Goal: Task Accomplishment & Management: Use online tool/utility

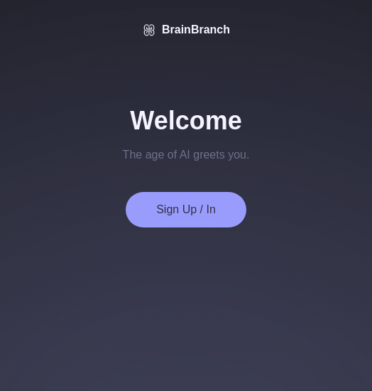
click at [183, 198] on button "Sign Up / In" at bounding box center [186, 210] width 121 height 36
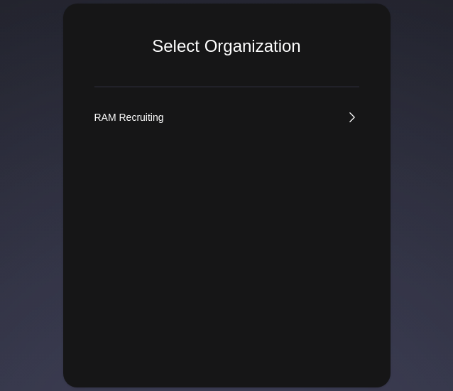
click at [306, 115] on link "RAM Recruiting" at bounding box center [226, 117] width 265 height 14
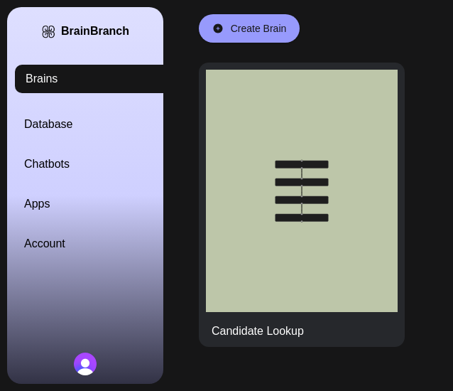
click at [58, 239] on link "Account" at bounding box center [102, 243] width 156 height 17
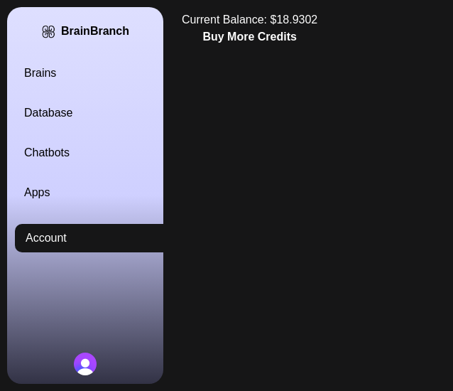
click at [276, 33] on button "Buy More Credits" at bounding box center [249, 36] width 94 height 17
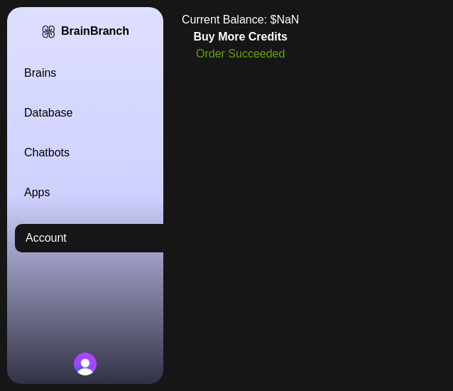
click at [51, 114] on link "Database" at bounding box center [102, 112] width 156 height 17
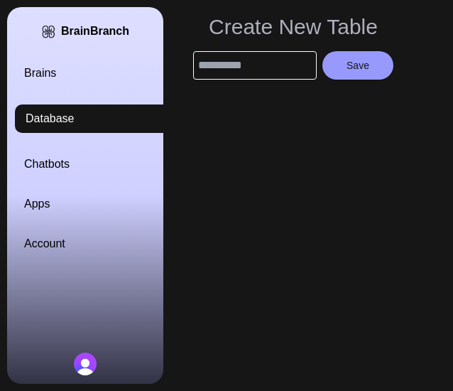
click at [55, 70] on link "Brains" at bounding box center [102, 73] width 156 height 17
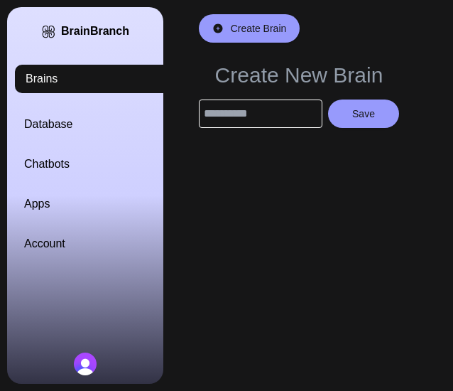
click at [49, 158] on link "Chatbots" at bounding box center [102, 164] width 156 height 17
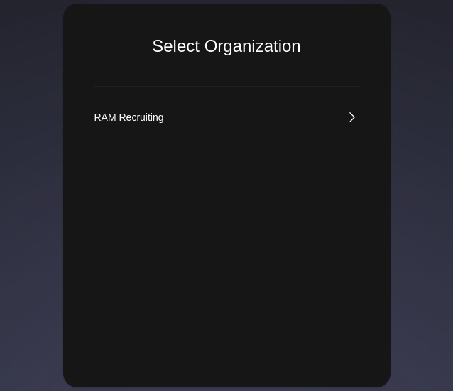
click at [235, 109] on div "Select Organization RAM Recruiting" at bounding box center [226, 196] width 327 height 384
click at [339, 115] on link "RAM Recruiting" at bounding box center [226, 117] width 265 height 14
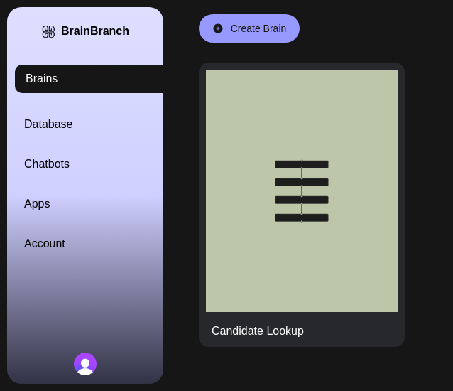
click at [53, 122] on link "Database" at bounding box center [102, 124] width 156 height 17
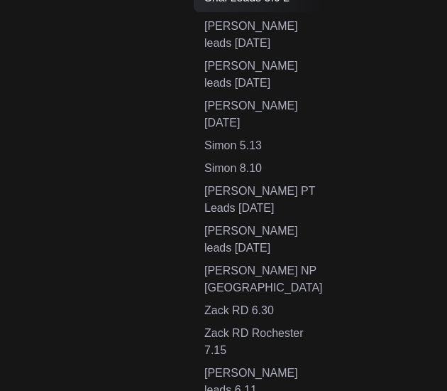
scroll to position [879, 0]
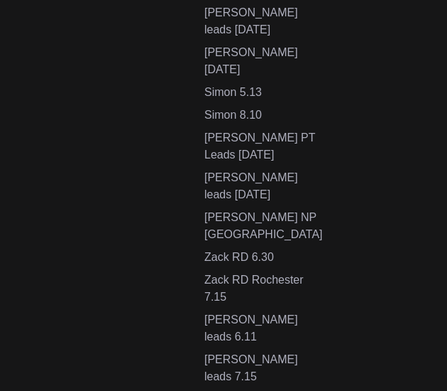
type input "**********"
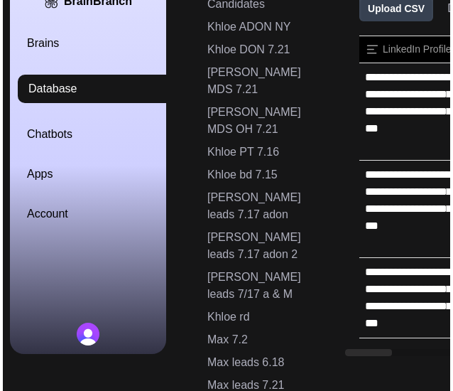
scroll to position [0, 0]
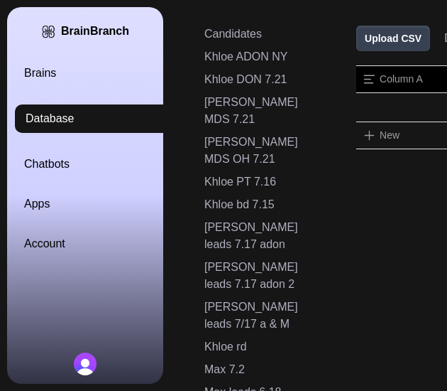
click at [381, 38] on button "Upload CSV" at bounding box center [394, 39] width 74 height 26
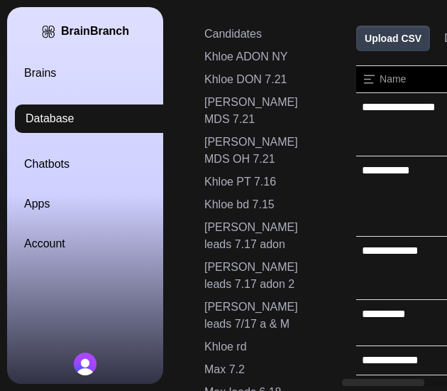
click at [43, 73] on link "Brains" at bounding box center [102, 73] width 156 height 17
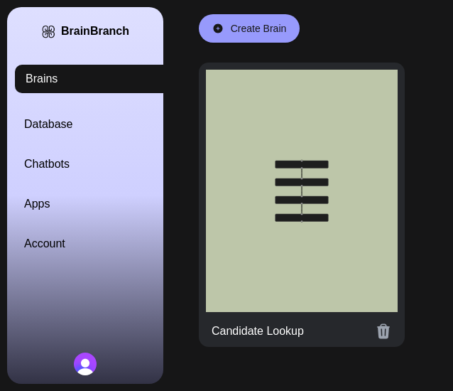
click at [326, 138] on div at bounding box center [302, 191] width 192 height 242
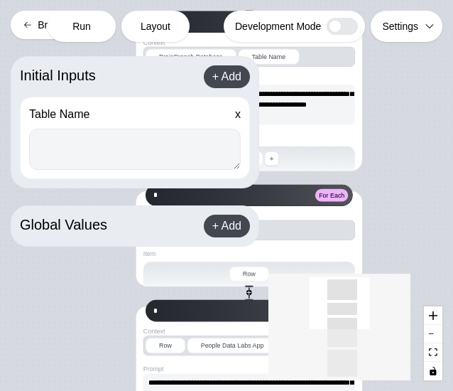
click at [89, 151] on textarea at bounding box center [135, 149] width 212 height 41
paste textarea "**********"
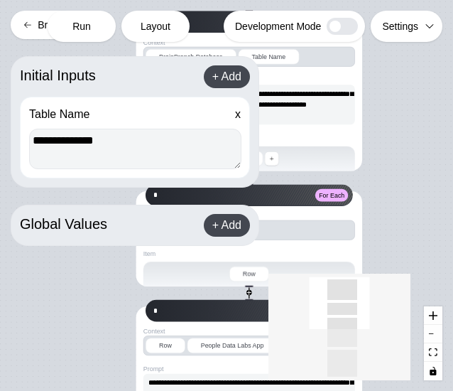
type textarea "**********"
click at [80, 25] on span "Run" at bounding box center [81, 26] width 18 height 14
